Goal: Transaction & Acquisition: Purchase product/service

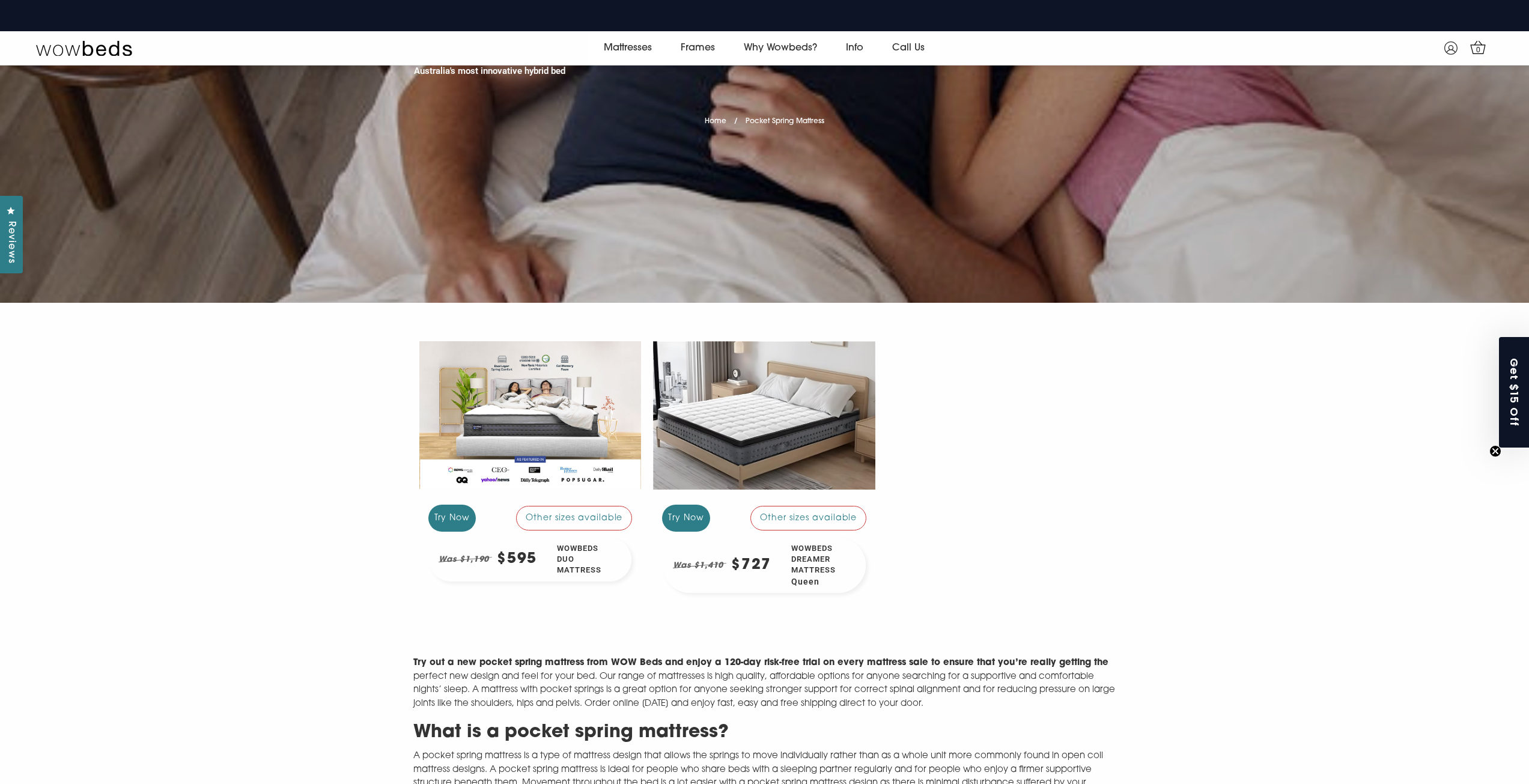
scroll to position [226, 0]
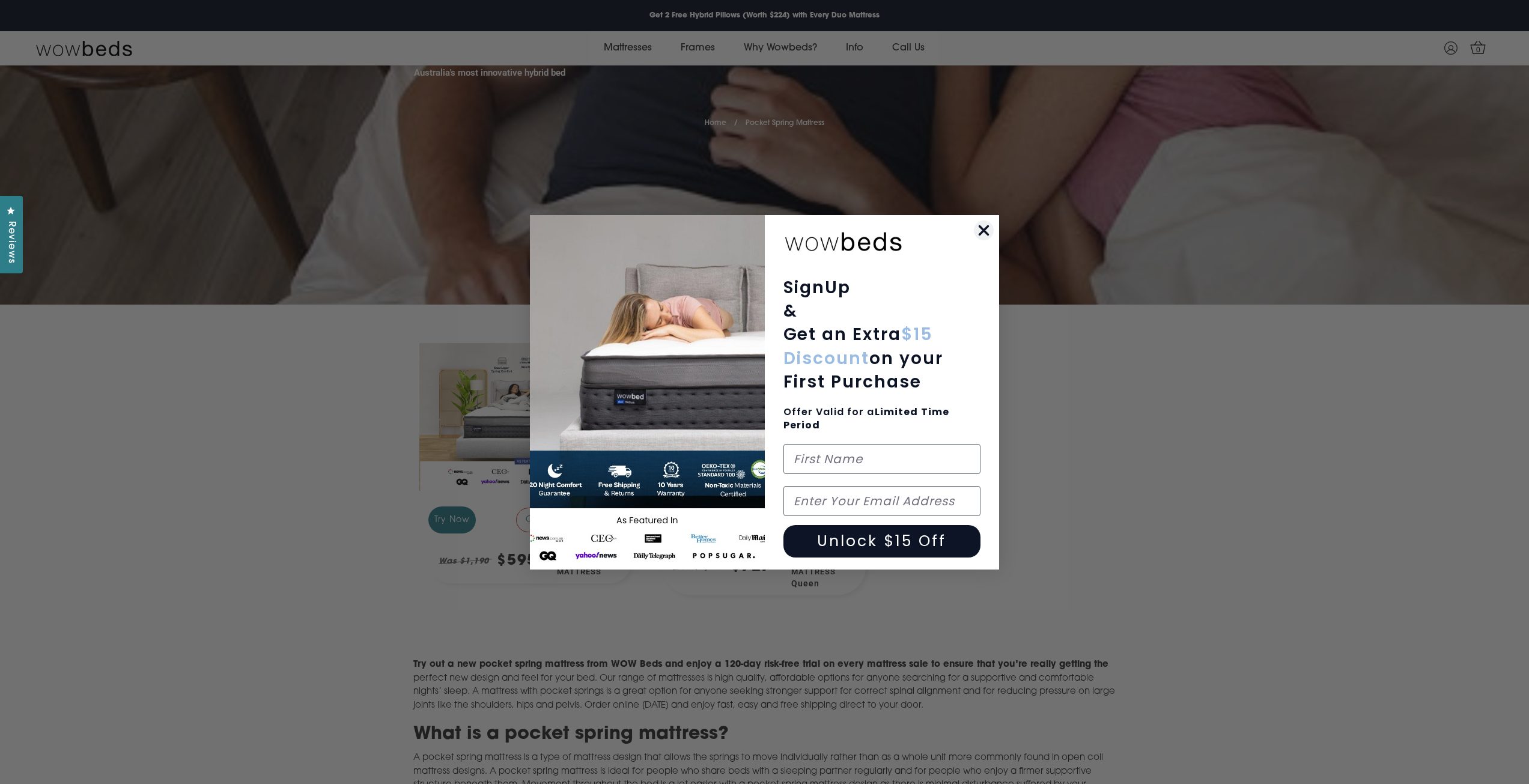
click at [987, 233] on icon "Close dialog" at bounding box center [984, 230] width 8 height 8
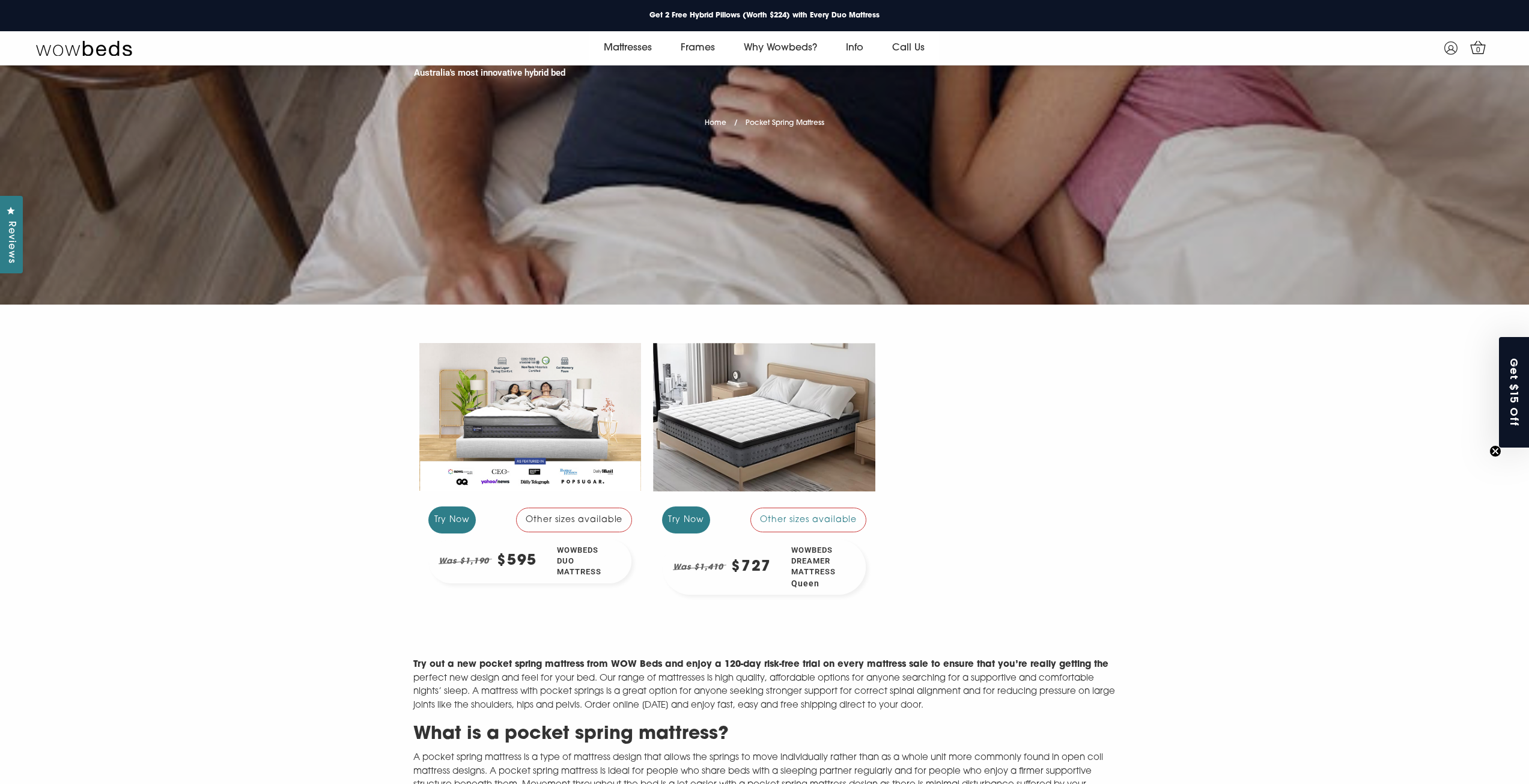
click at [595, 521] on div "Other sizes available" at bounding box center [574, 519] width 117 height 24
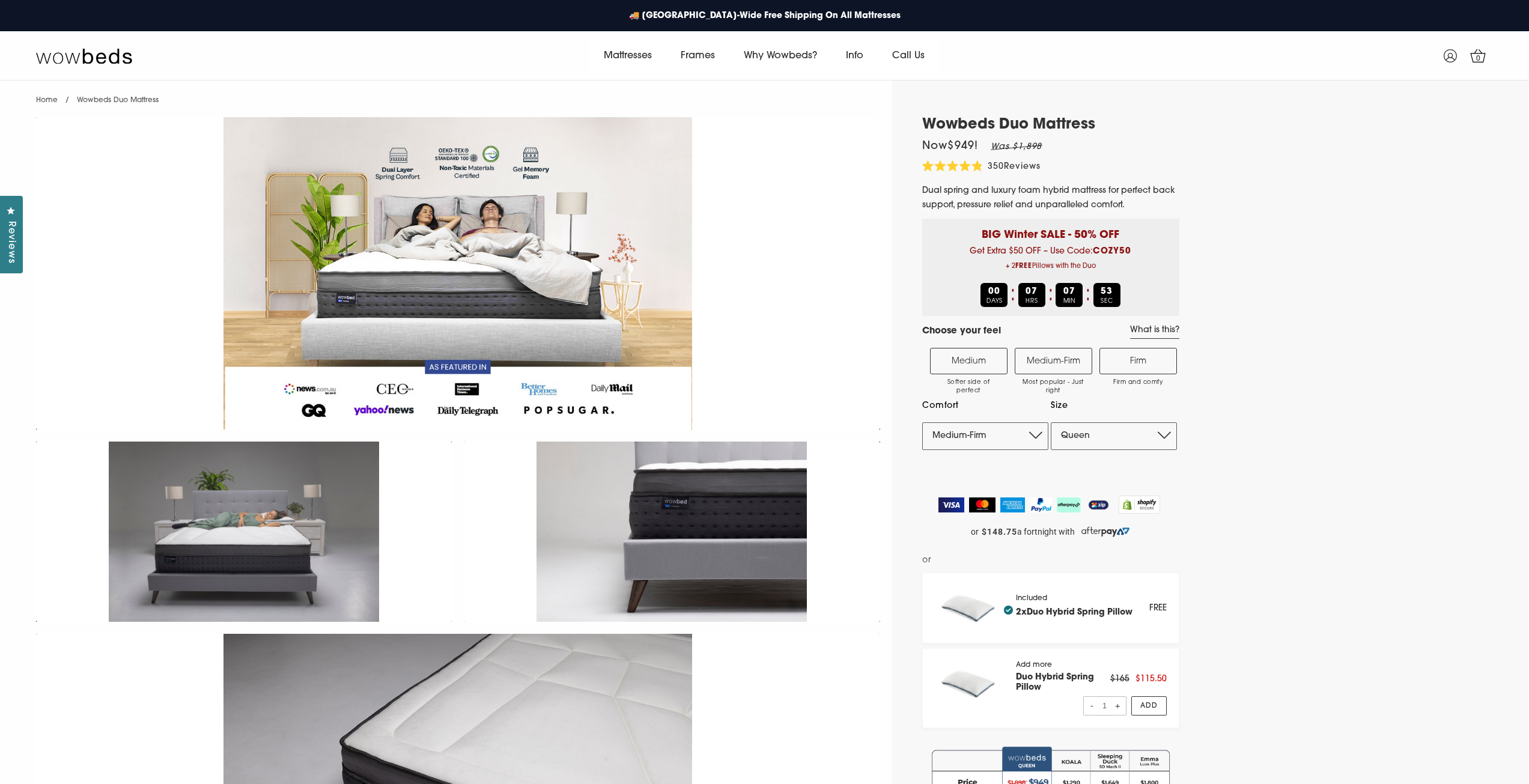
select select "Medium-Firm"
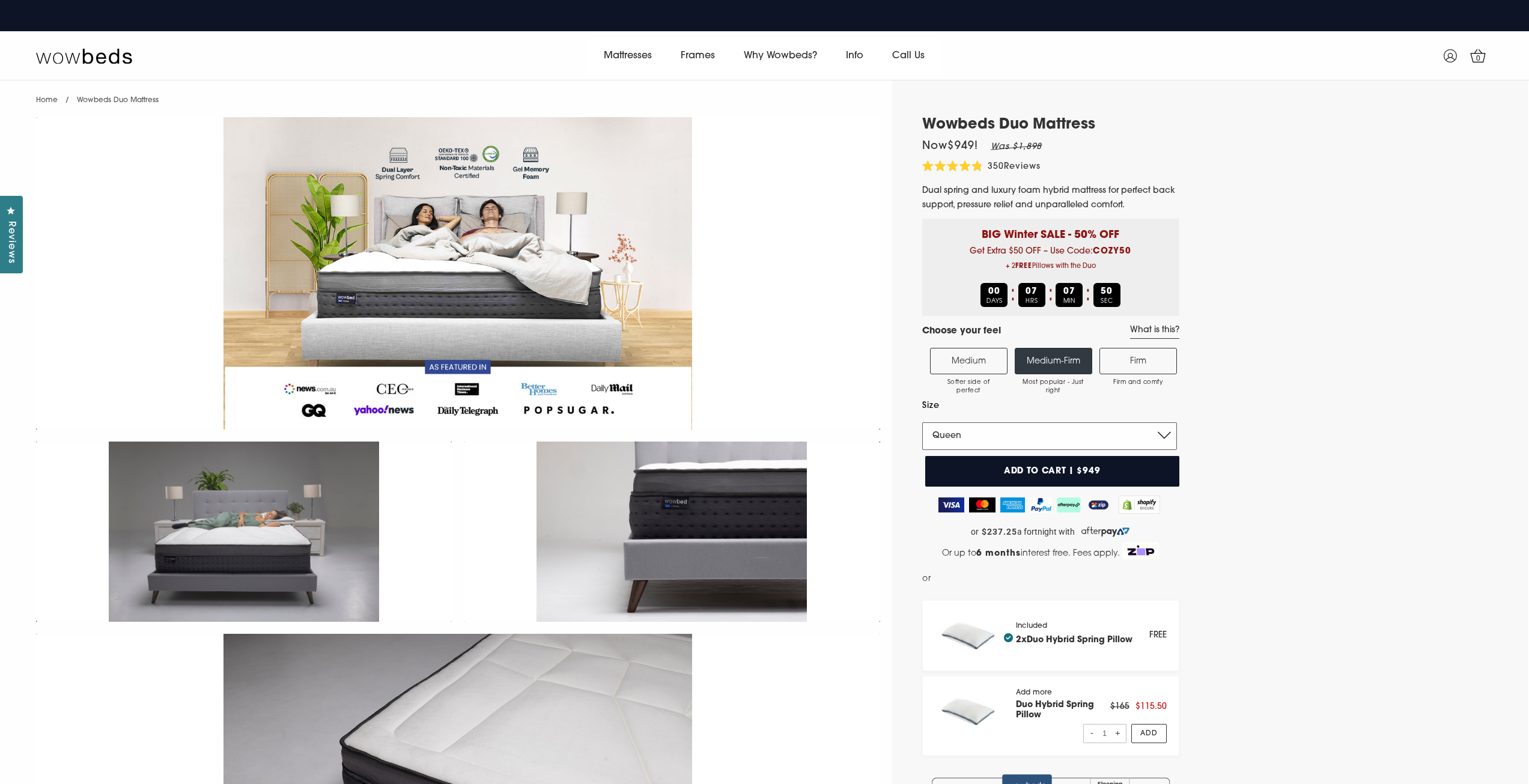
click at [1166, 433] on select "Single King Single Double Queen King" at bounding box center [1050, 436] width 255 height 27
select select "Double"
click at [923, 422] on select "Single King Single Double Queen King" at bounding box center [1050, 436] width 255 height 27
